Goal: Information Seeking & Learning: Check status

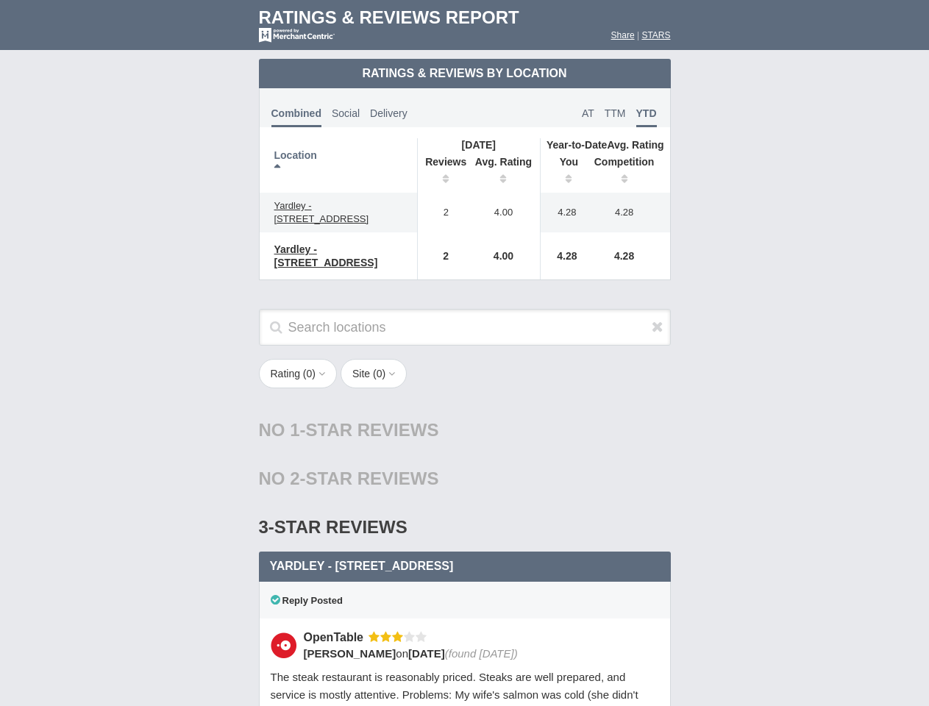
scroll to position [713, 0]
click at [464, 359] on div "Rating ( 0 ) 1 2 3 4 5 Site ( 0 ) Group Social Site OpenTable 1" at bounding box center [464, 381] width 441 height 45
click at [338, 166] on th "Location" at bounding box center [339, 165] width 158 height 54
click at [442, 172] on th "Reviews" at bounding box center [442, 172] width 50 height 41
click at [504, 172] on th "Avg. Rating" at bounding box center [504, 172] width 74 height 41
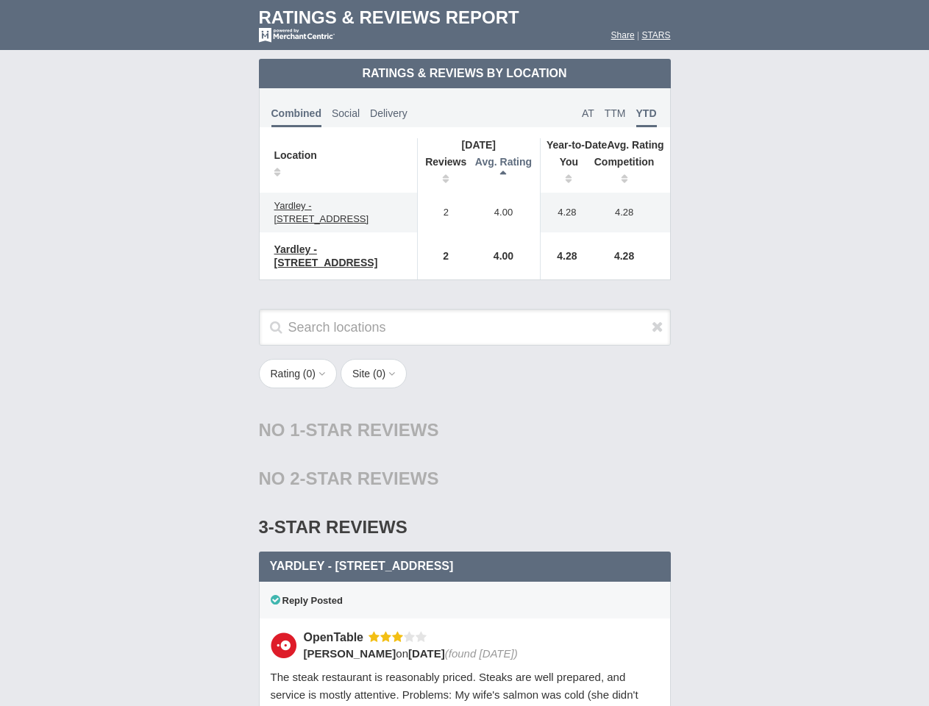
click at [564, 172] on th "You" at bounding box center [564, 172] width 46 height 41
click at [628, 172] on th "Competition" at bounding box center [628, 172] width 84 height 41
click at [465, 503] on div "3-Star Reviews 3 star" at bounding box center [465, 527] width 412 height 49
click at [658, 319] on icon at bounding box center [658, 326] width 12 height 15
click at [299, 362] on button "Rating ( 0 )" at bounding box center [298, 373] width 79 height 29
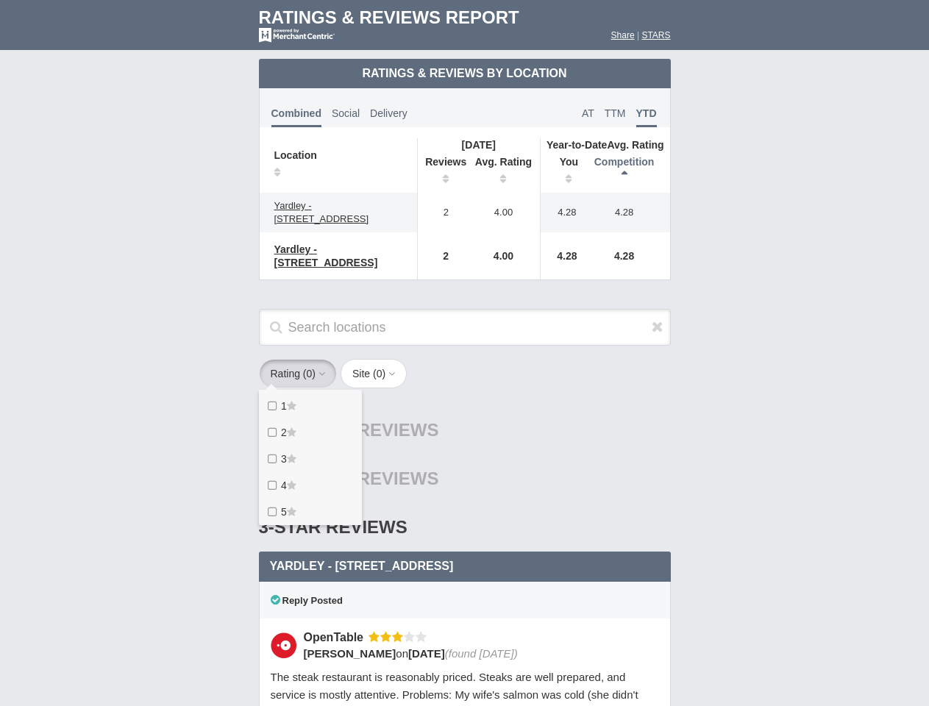
click at [378, 362] on button "Site ( 0 )" at bounding box center [374, 373] width 66 height 29
